Goal: Check status: Check status

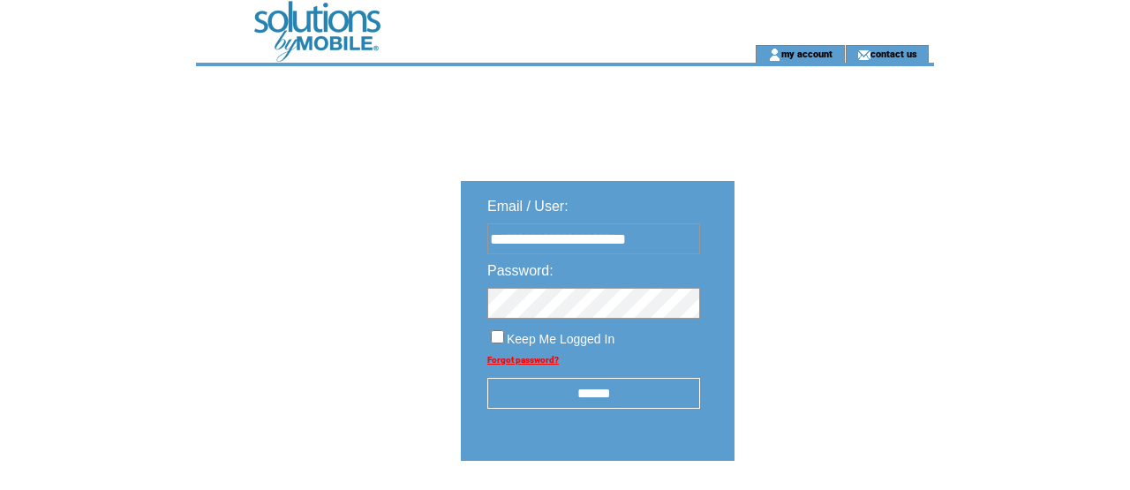
click at [579, 389] on input "******" at bounding box center [593, 393] width 213 height 31
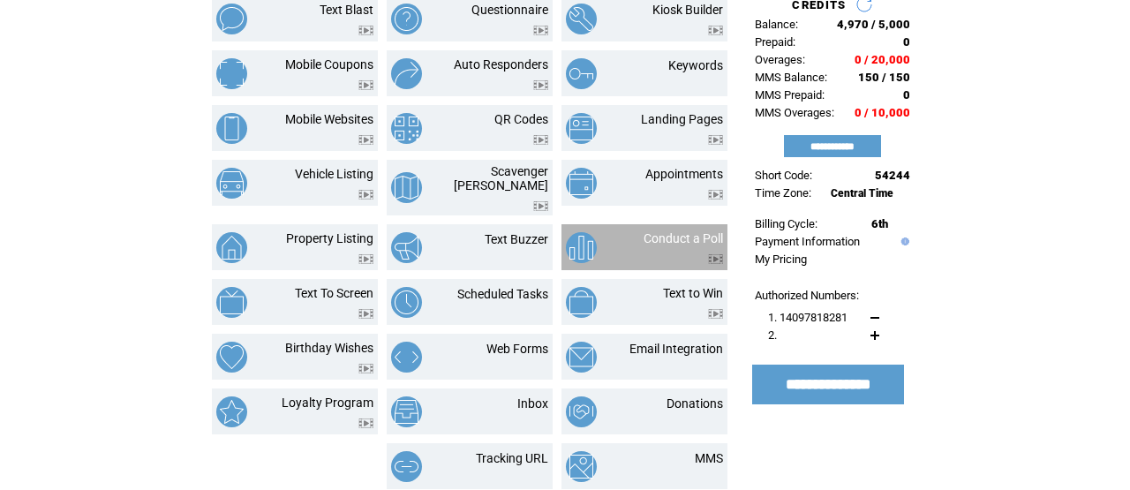
scroll to position [155, 0]
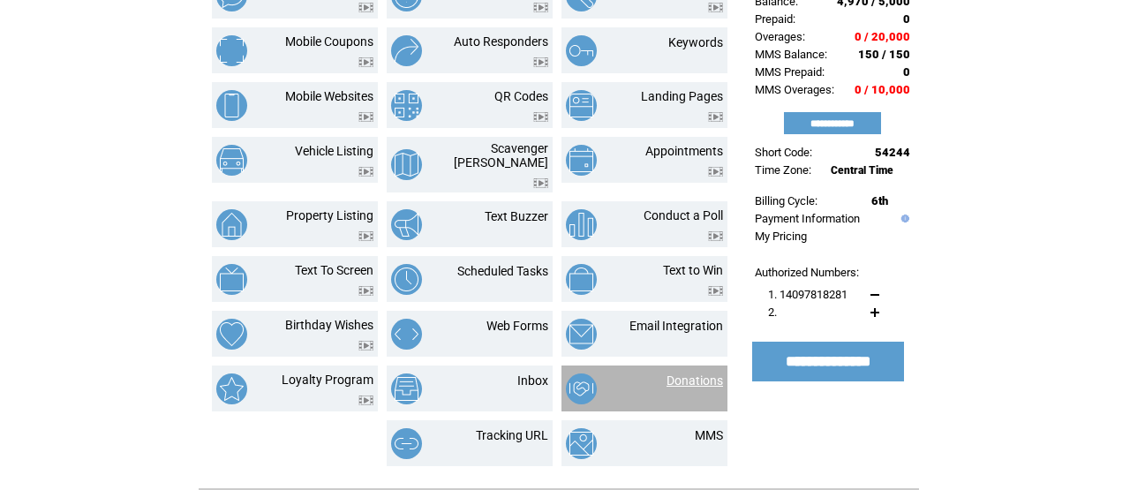
click at [689, 373] on link "Donations" at bounding box center [695, 380] width 56 height 14
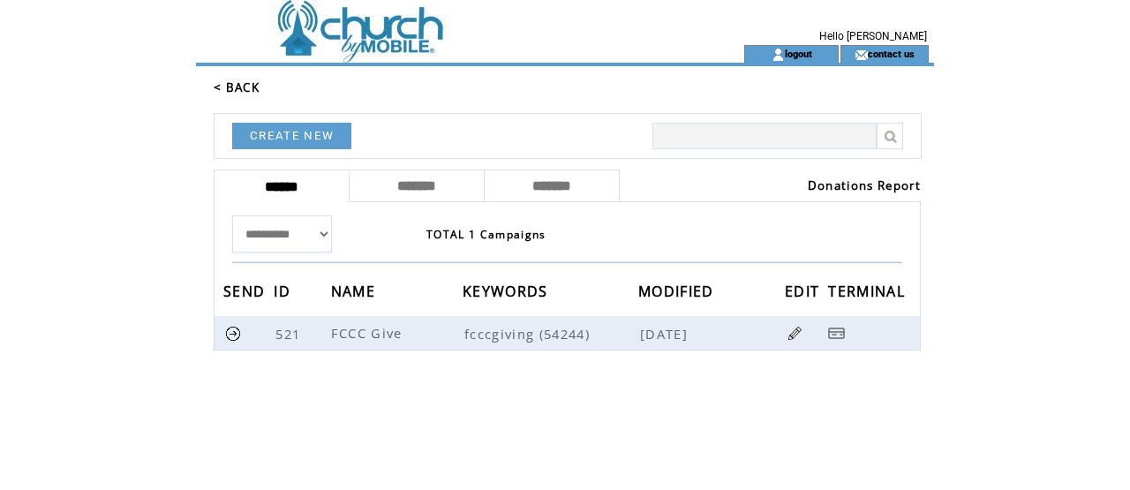
click at [841, 179] on link "Donations Report" at bounding box center [864, 185] width 113 height 16
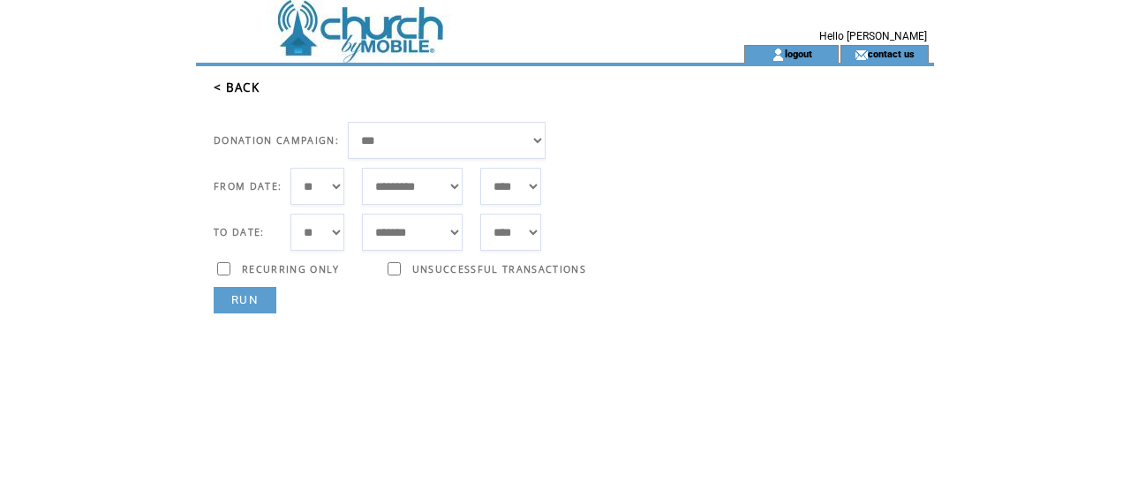
select select "*"
select select "***"
select select "*"
click at [262, 298] on link "RUN" at bounding box center [245, 300] width 63 height 26
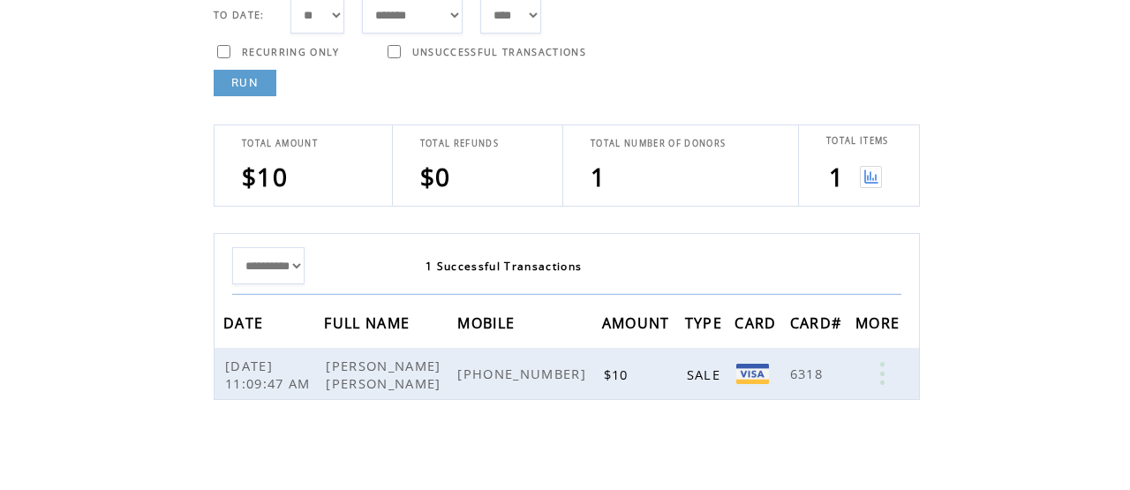
scroll to position [224, 0]
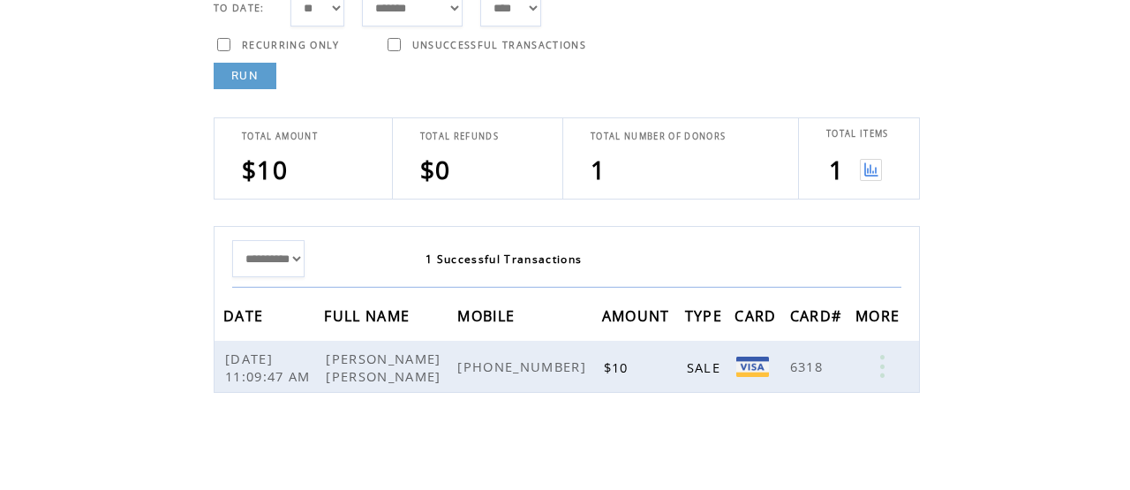
click at [873, 169] on img at bounding box center [871, 170] width 22 height 22
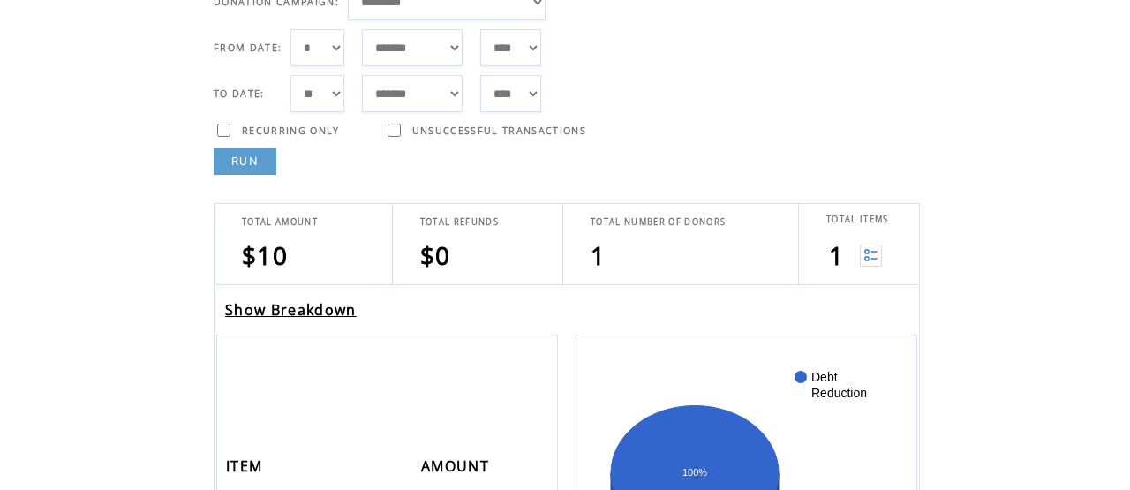
scroll to position [142, 0]
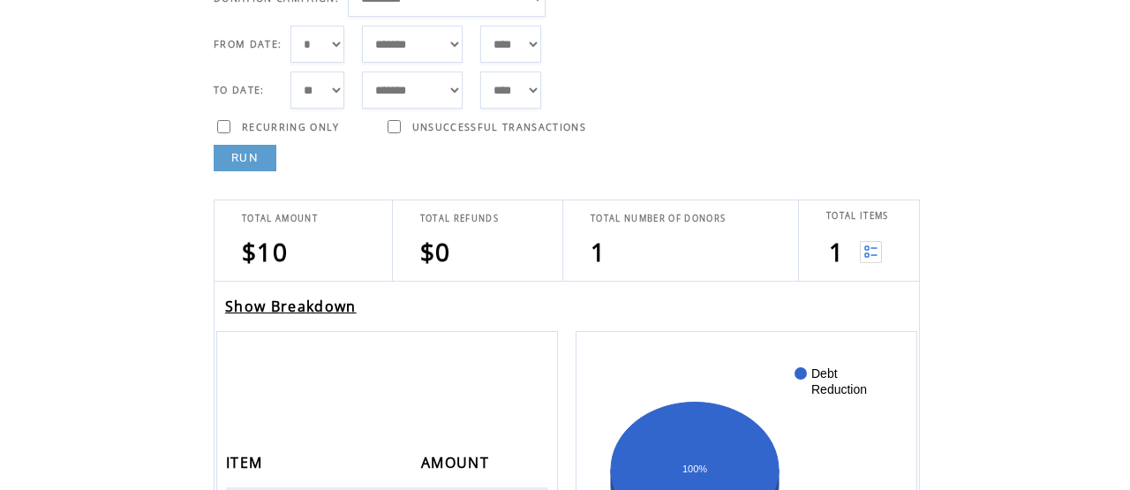
click at [307, 305] on link "Show Breakdown" at bounding box center [291, 306] width 132 height 19
